Goal: Find contact information: Find contact information

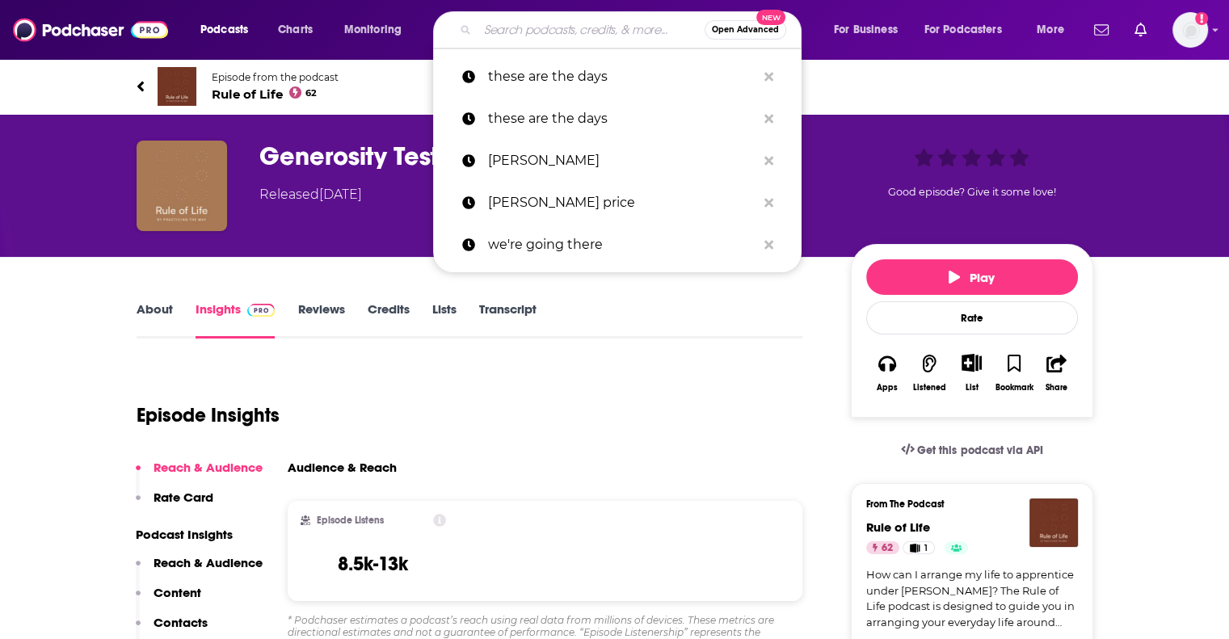
type input "T"
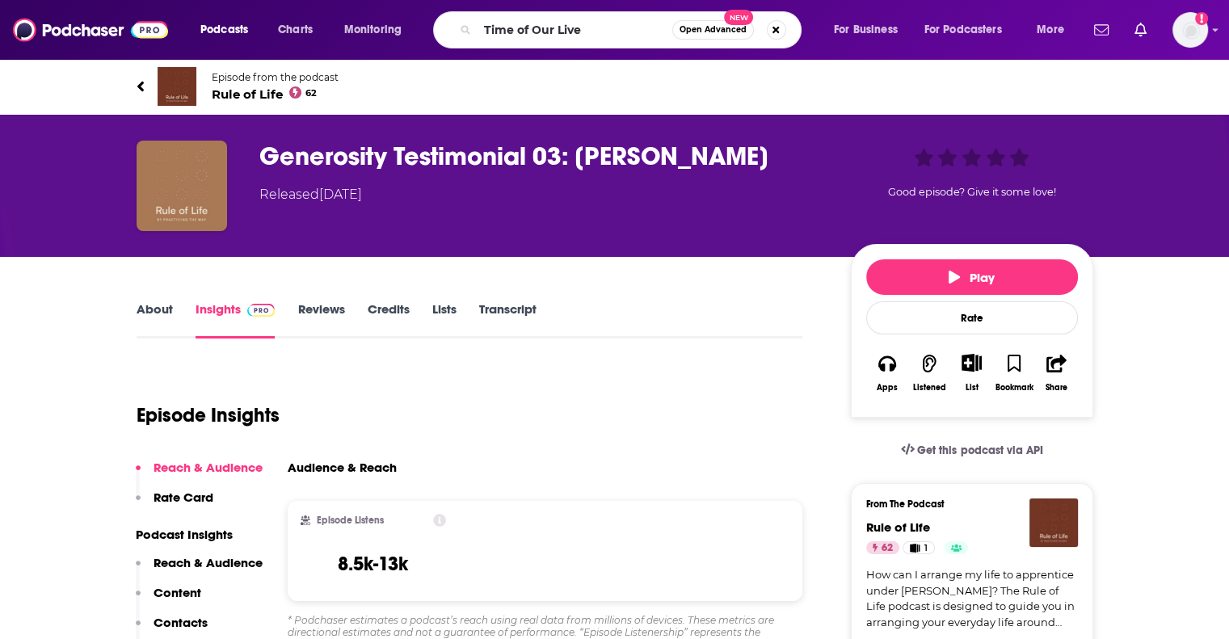
type input "Time of Our Lives"
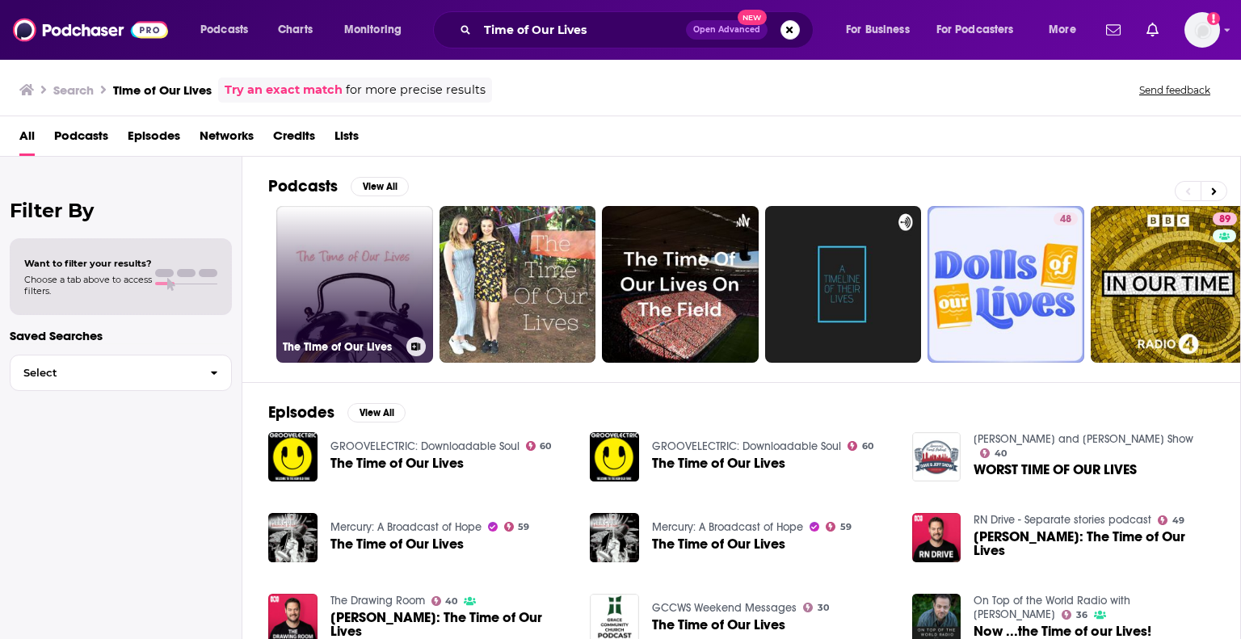
click at [326, 247] on link "The Time of Our Lives" at bounding box center [354, 284] width 157 height 157
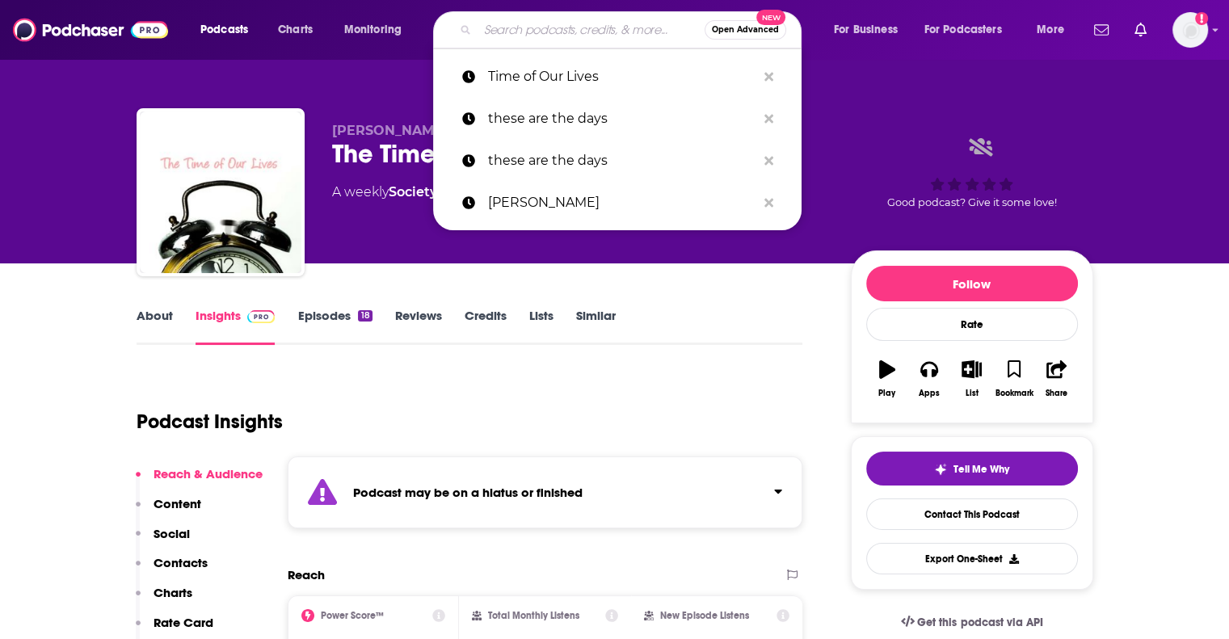
click at [523, 35] on input "Search podcasts, credits, & more..." at bounding box center [590, 30] width 227 height 26
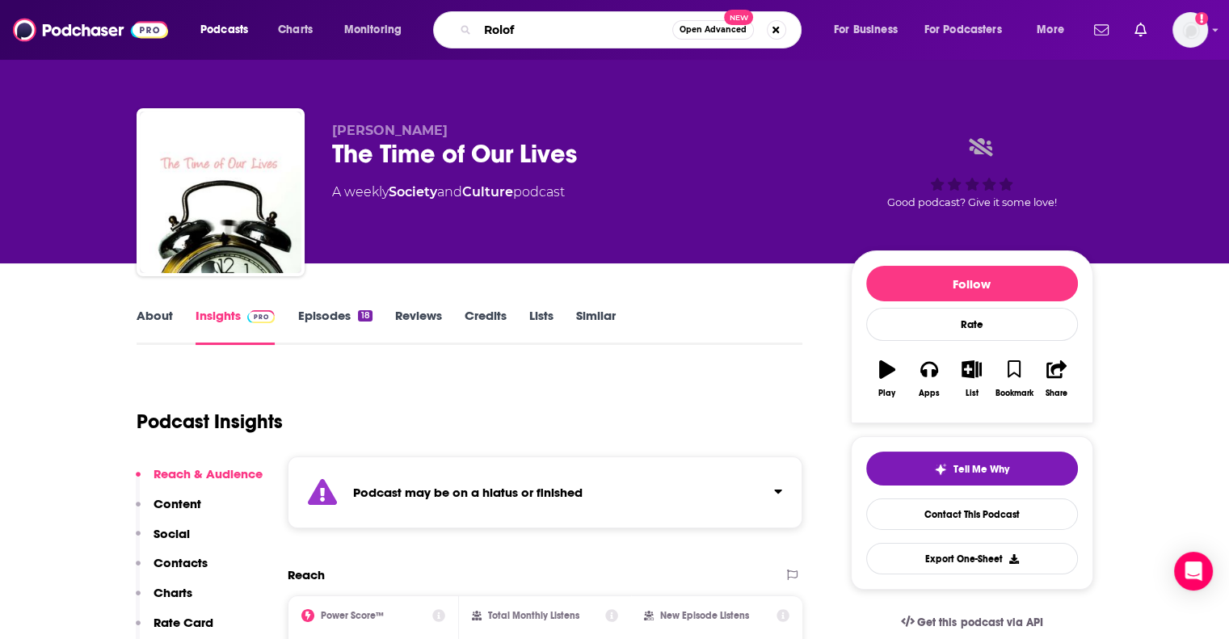
type input "[PERSON_NAME]"
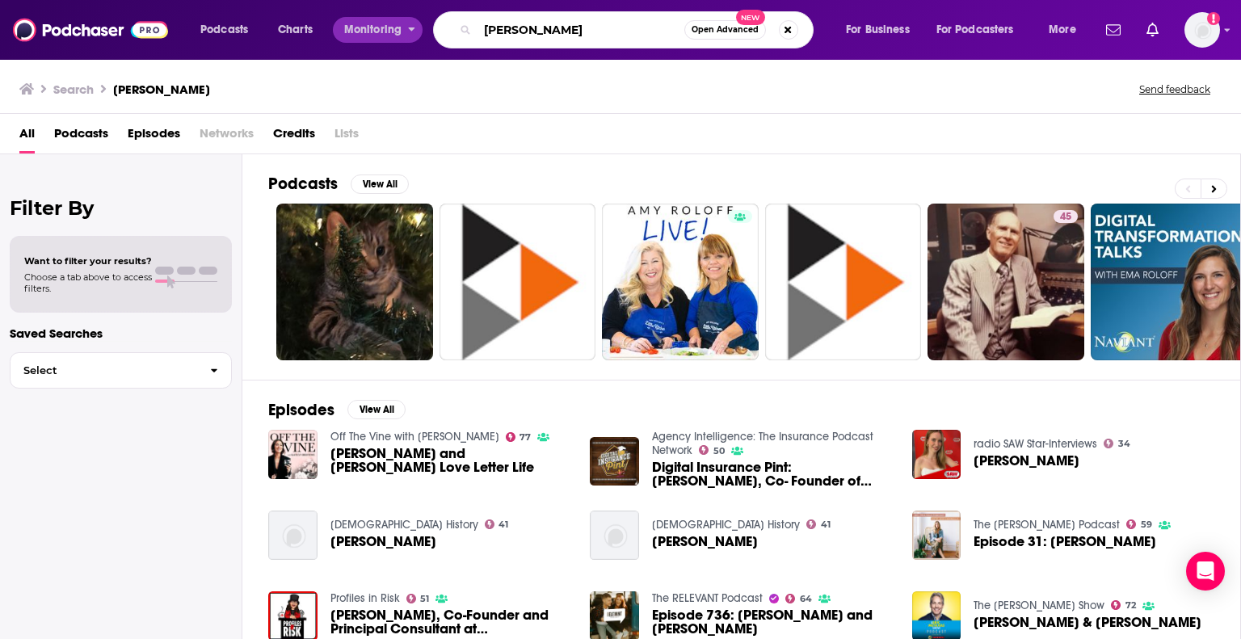
drag, startPoint x: 540, startPoint y: 35, endPoint x: 385, endPoint y: 38, distance: 155.2
click at [385, 38] on div "Podcasts Charts Monitoring [PERSON_NAME] Open Advanced New For Business For Pod…" at bounding box center [640, 29] width 902 height 37
type input "THese are the Days"
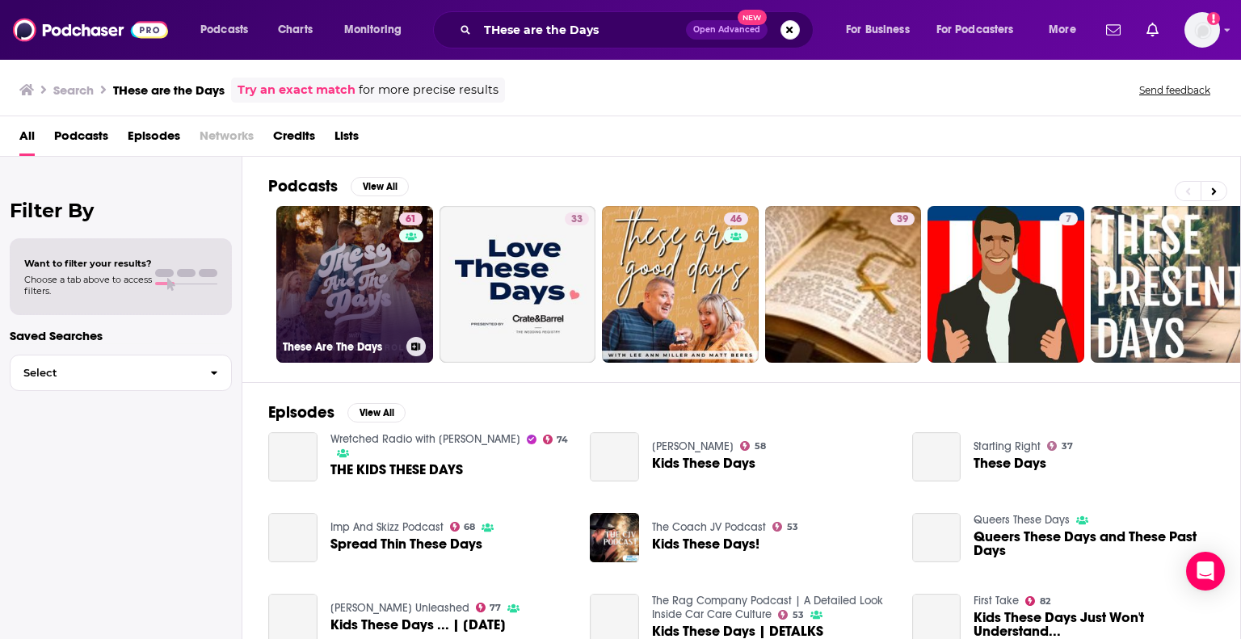
click at [326, 274] on link "61 These Are The Days" at bounding box center [354, 284] width 157 height 157
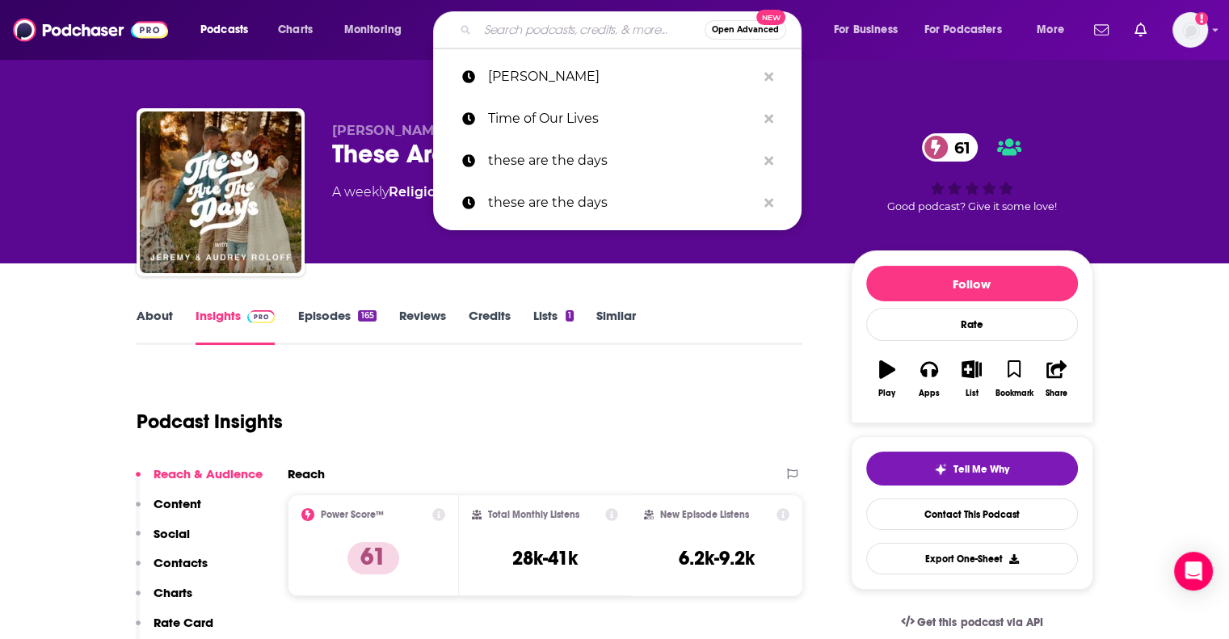
click at [510, 32] on input "Search podcasts, credits, & more..." at bounding box center [590, 30] width 227 height 26
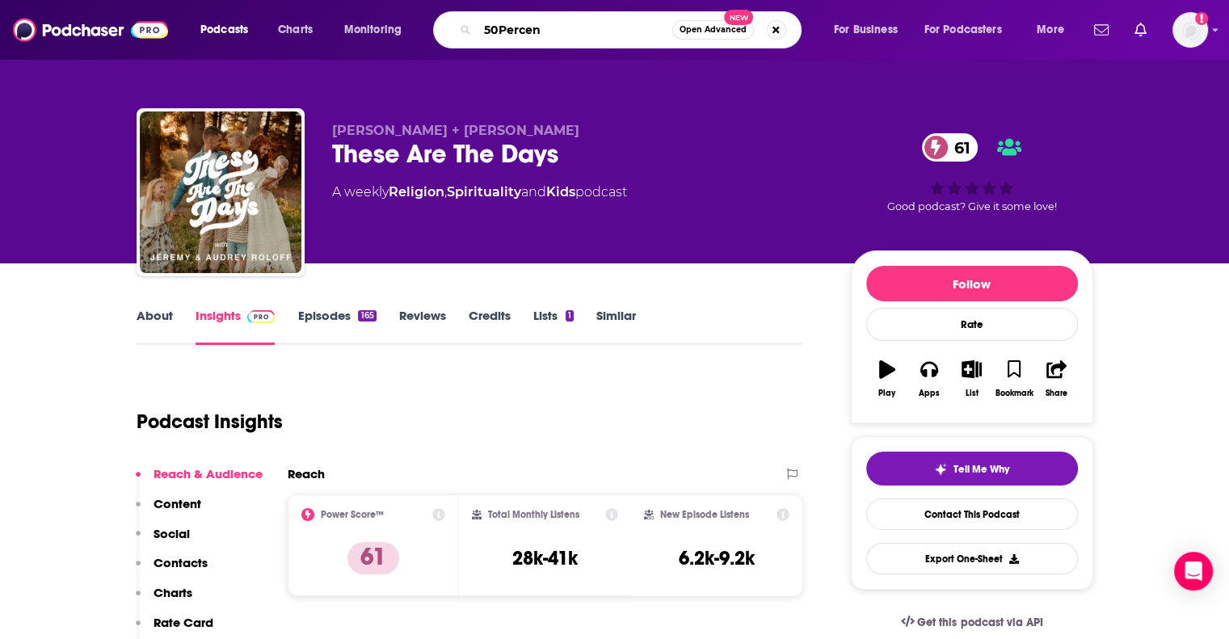
type input "50Percent"
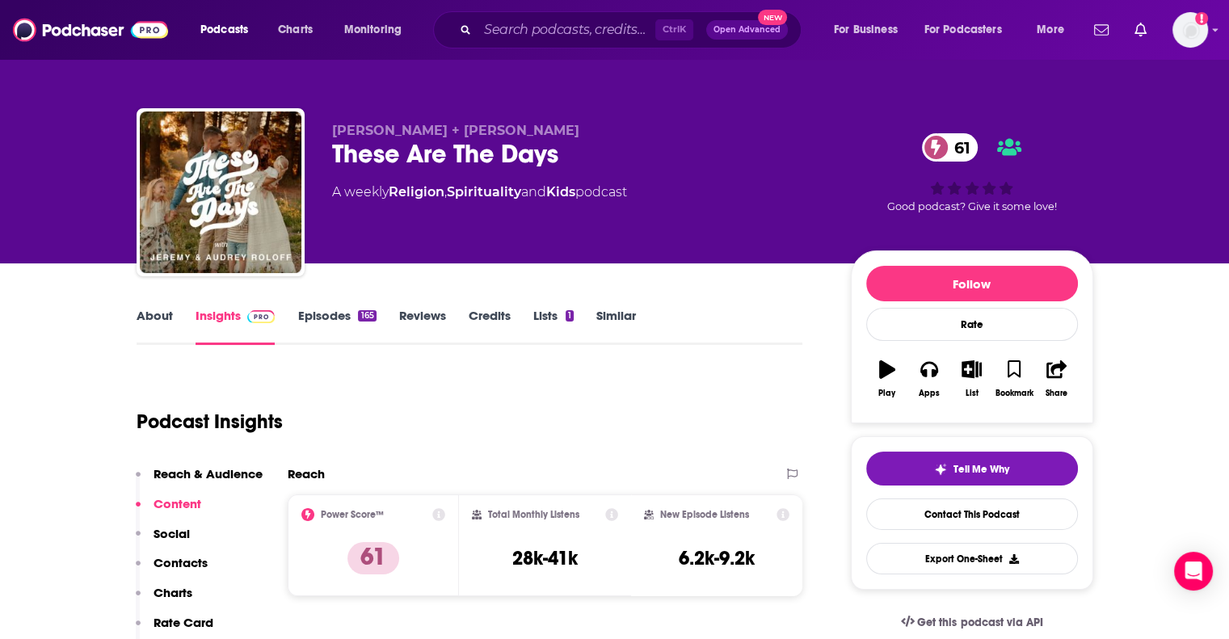
click at [310, 315] on link "Episodes 165" at bounding box center [336, 326] width 78 height 37
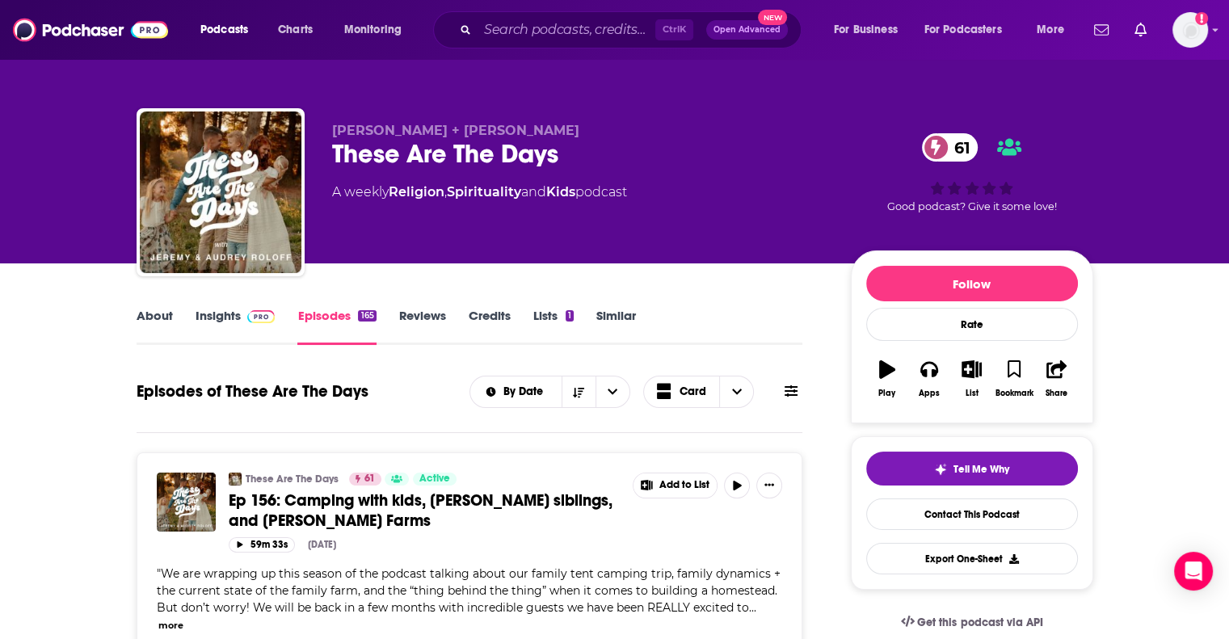
click at [231, 311] on link "Insights" at bounding box center [236, 326] width 80 height 37
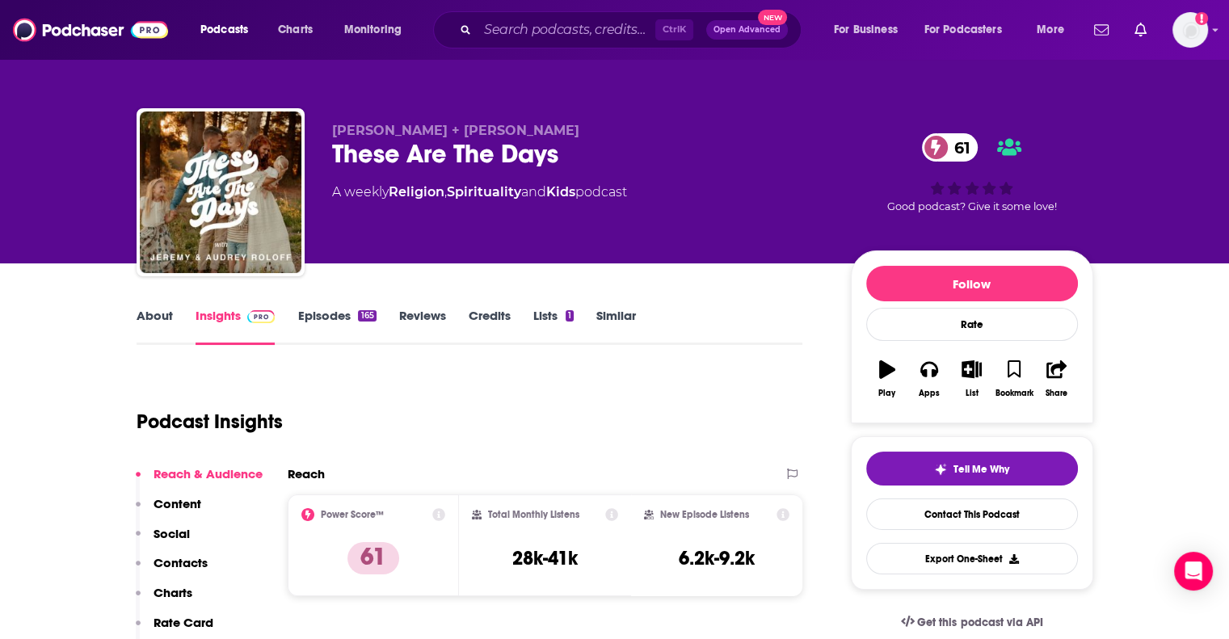
click at [313, 320] on link "Episodes 165" at bounding box center [336, 326] width 78 height 37
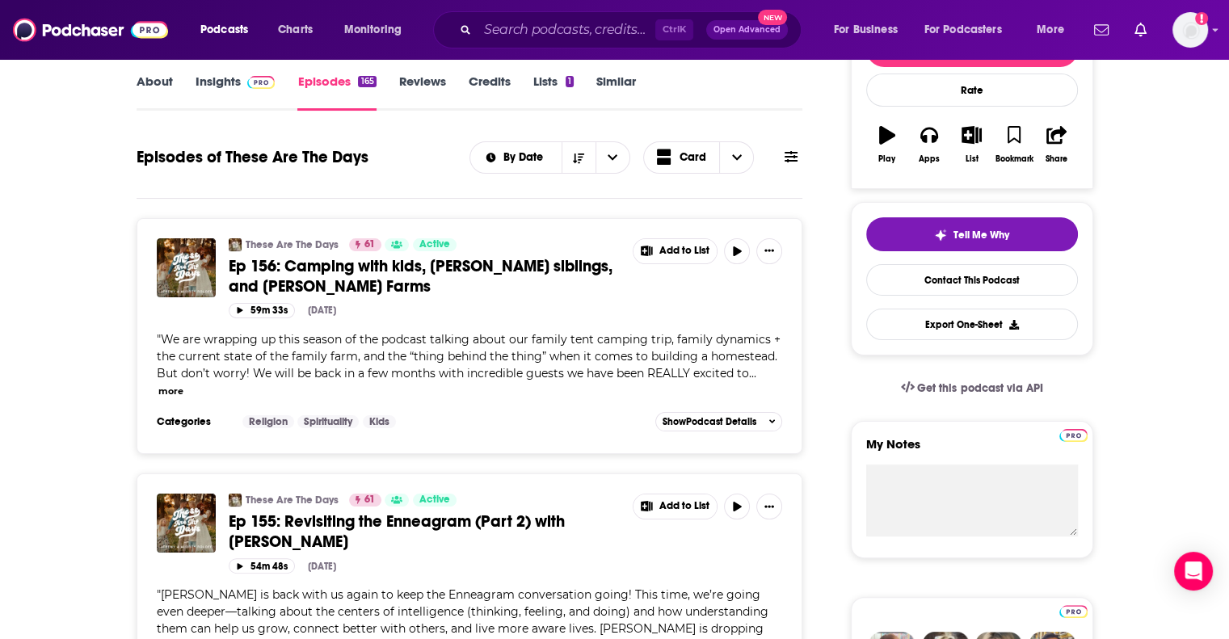
scroll to position [242, 0]
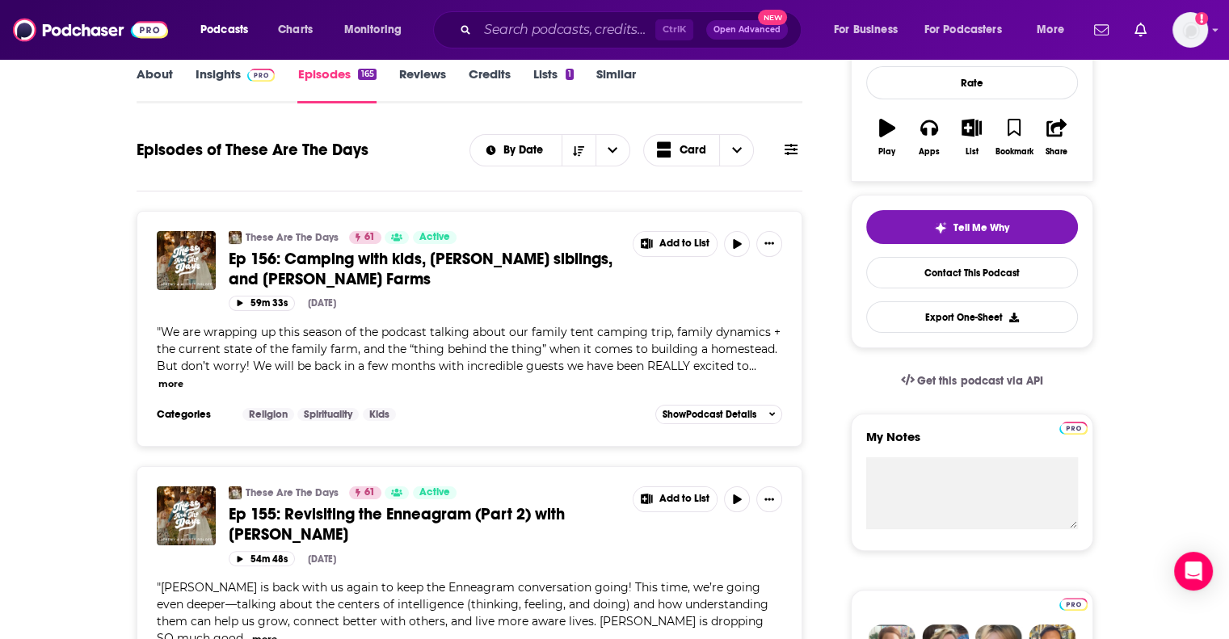
click at [530, 262] on span "Ep 156: Camping with kids, [PERSON_NAME] siblings, and [PERSON_NAME] Farms" at bounding box center [421, 269] width 384 height 40
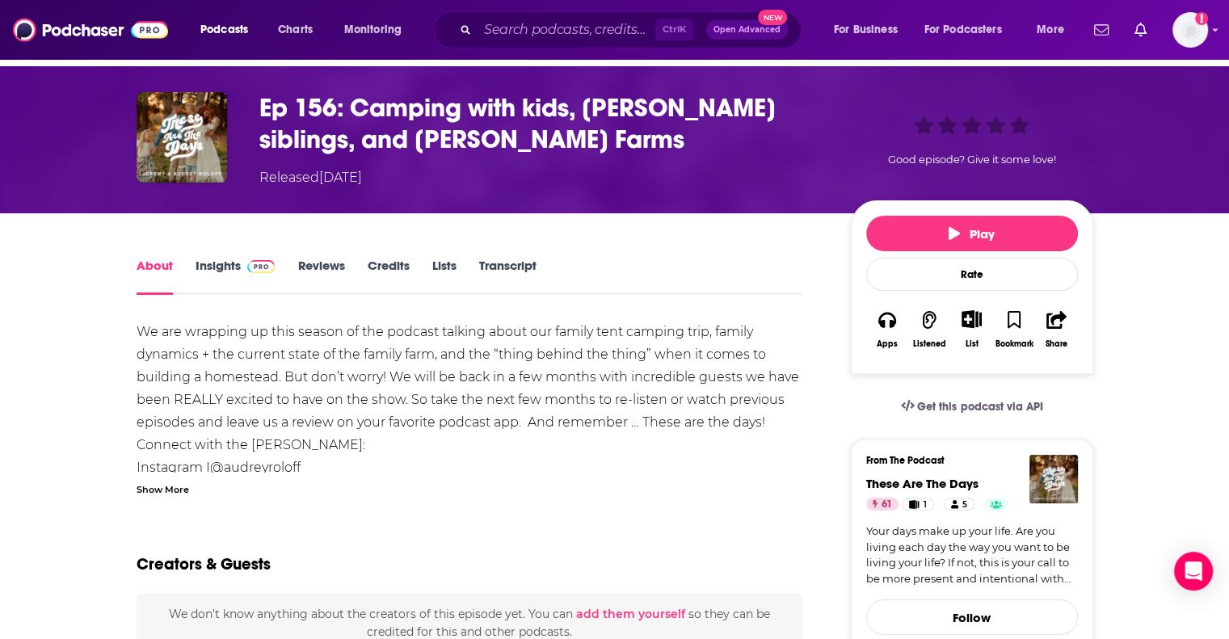
scroll to position [43, 0]
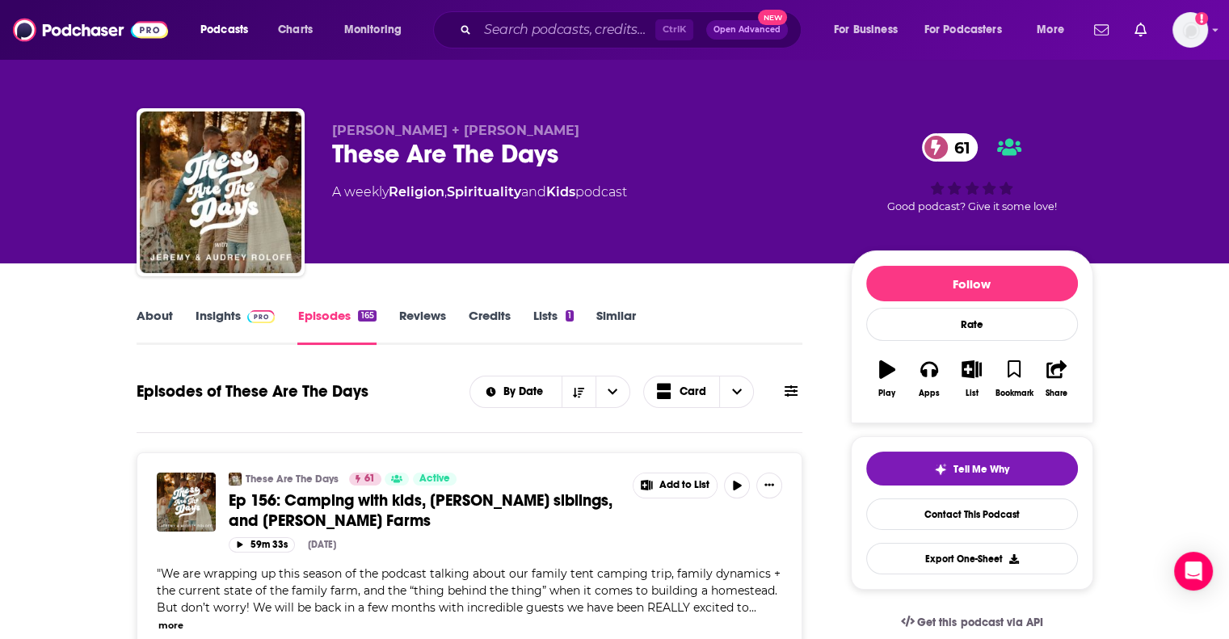
click at [227, 317] on link "Insights" at bounding box center [236, 326] width 80 height 37
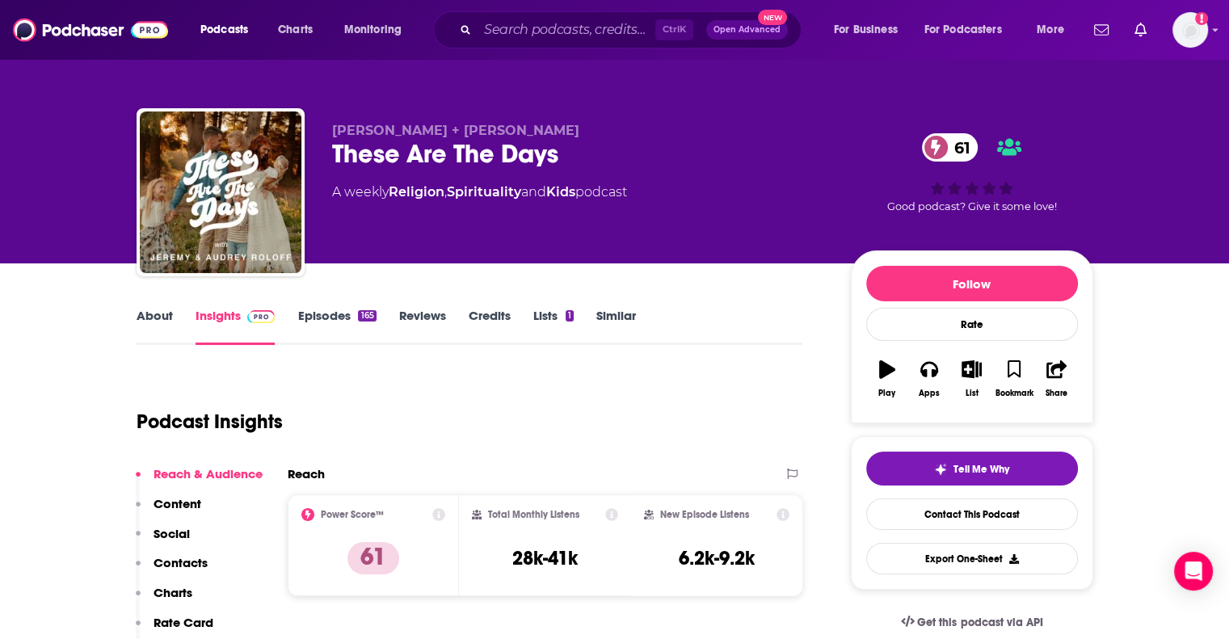
click at [187, 546] on div "Reach & Audience Content Social Contacts Charts Rate Card Sponsors Details Simi…" at bounding box center [199, 599] width 127 height 267
click at [185, 567] on p "Contacts" at bounding box center [181, 562] width 54 height 15
